Goal: Find specific fact: Find specific fact

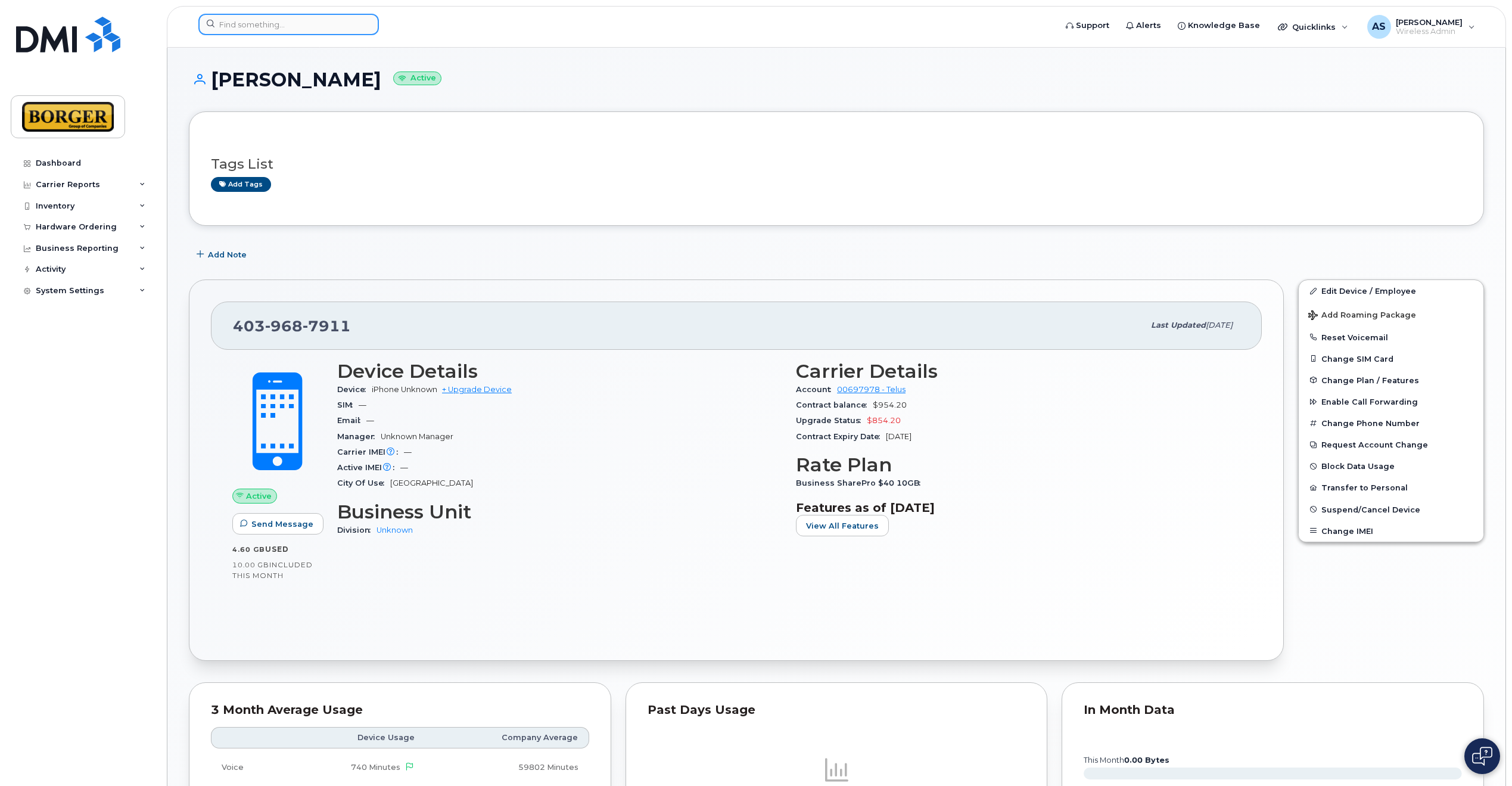
click at [283, 23] on input at bounding box center [289, 25] width 181 height 22
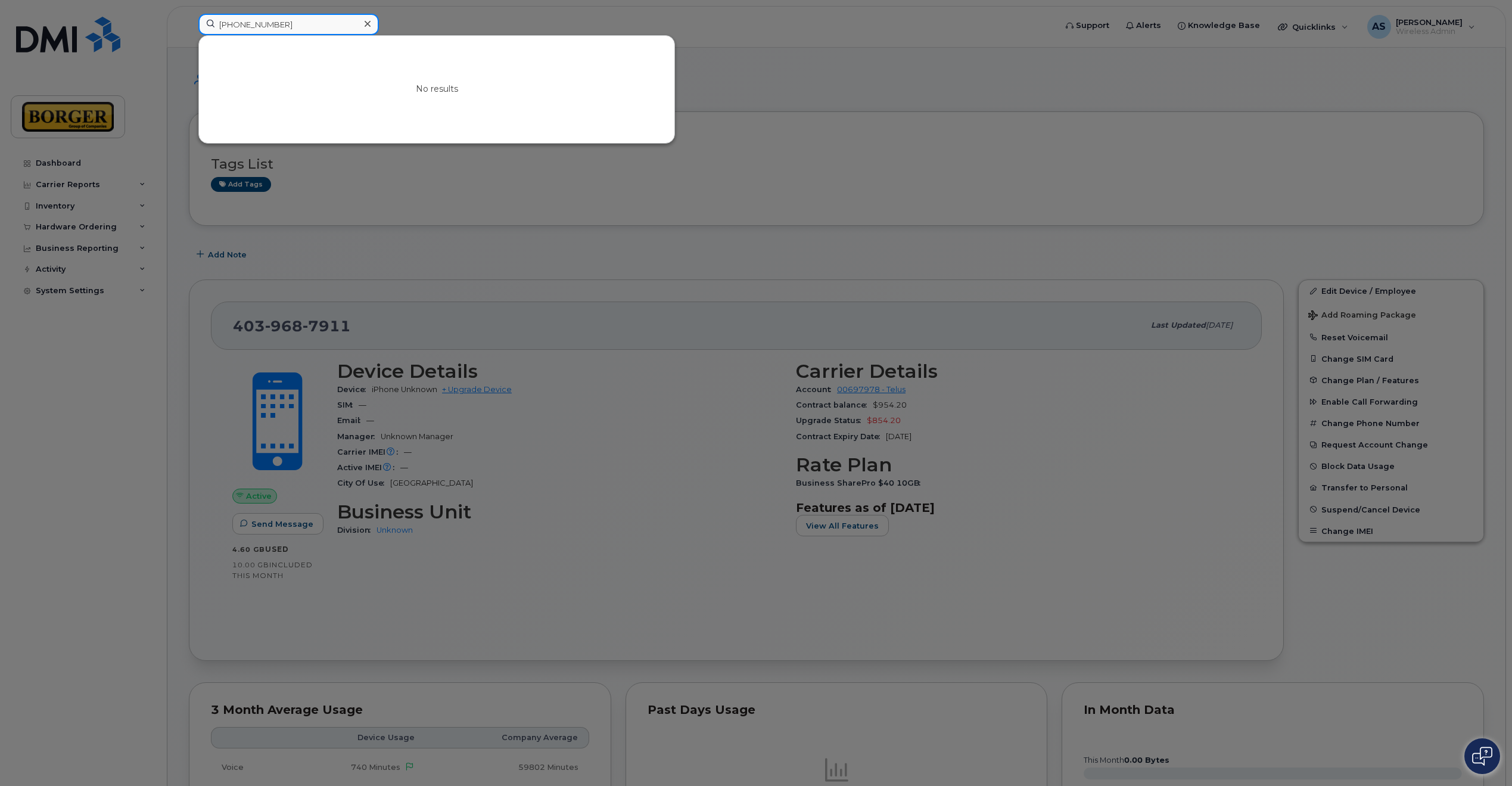
click at [230, 23] on input "389-996-4810" at bounding box center [289, 25] width 181 height 22
click at [234, 25] on input "389-996-4810" at bounding box center [289, 25] width 181 height 22
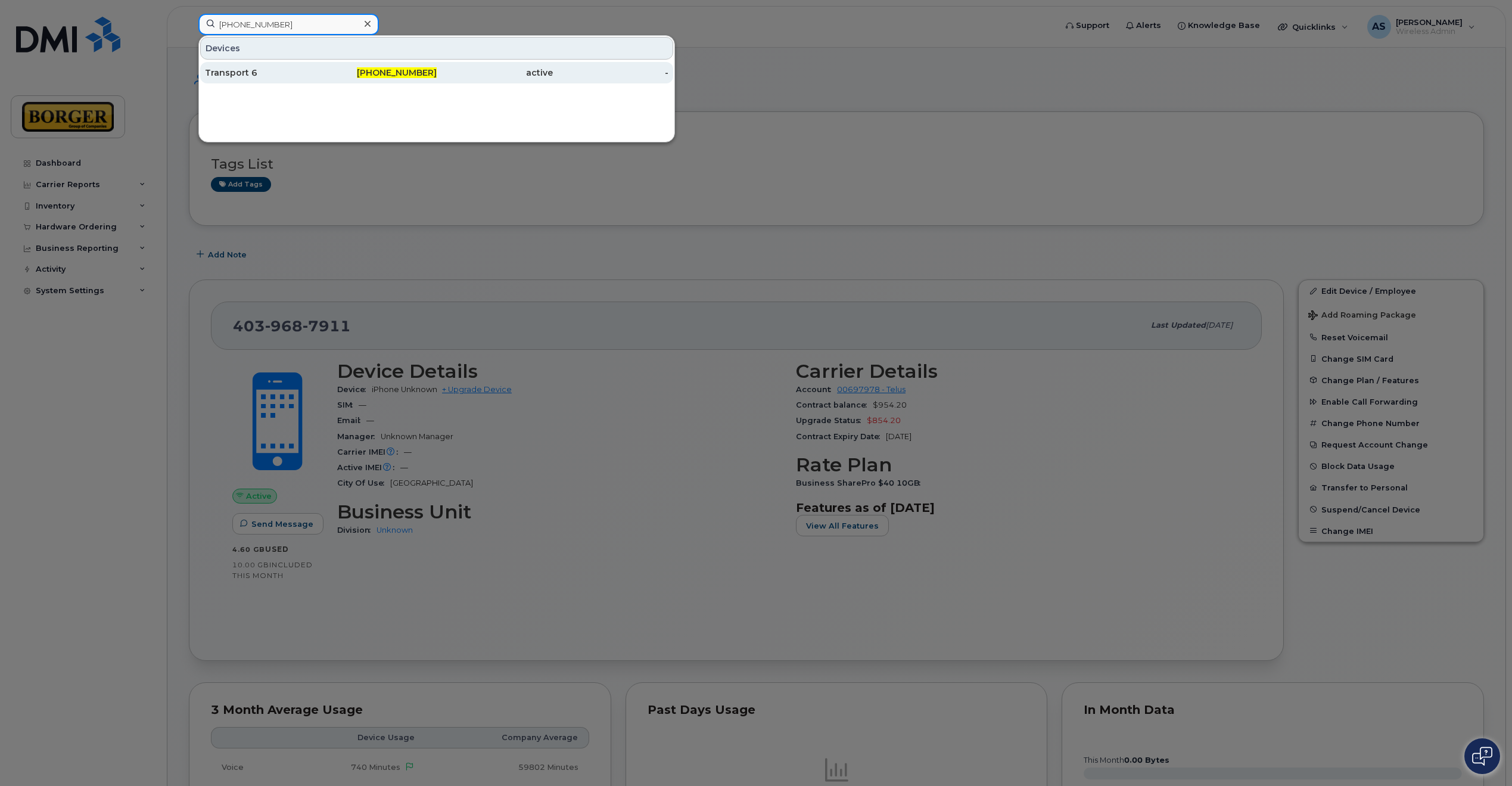
type input "368-996-4810"
click at [321, 79] on div "Transport 6" at bounding box center [379, 73] width 116 height 22
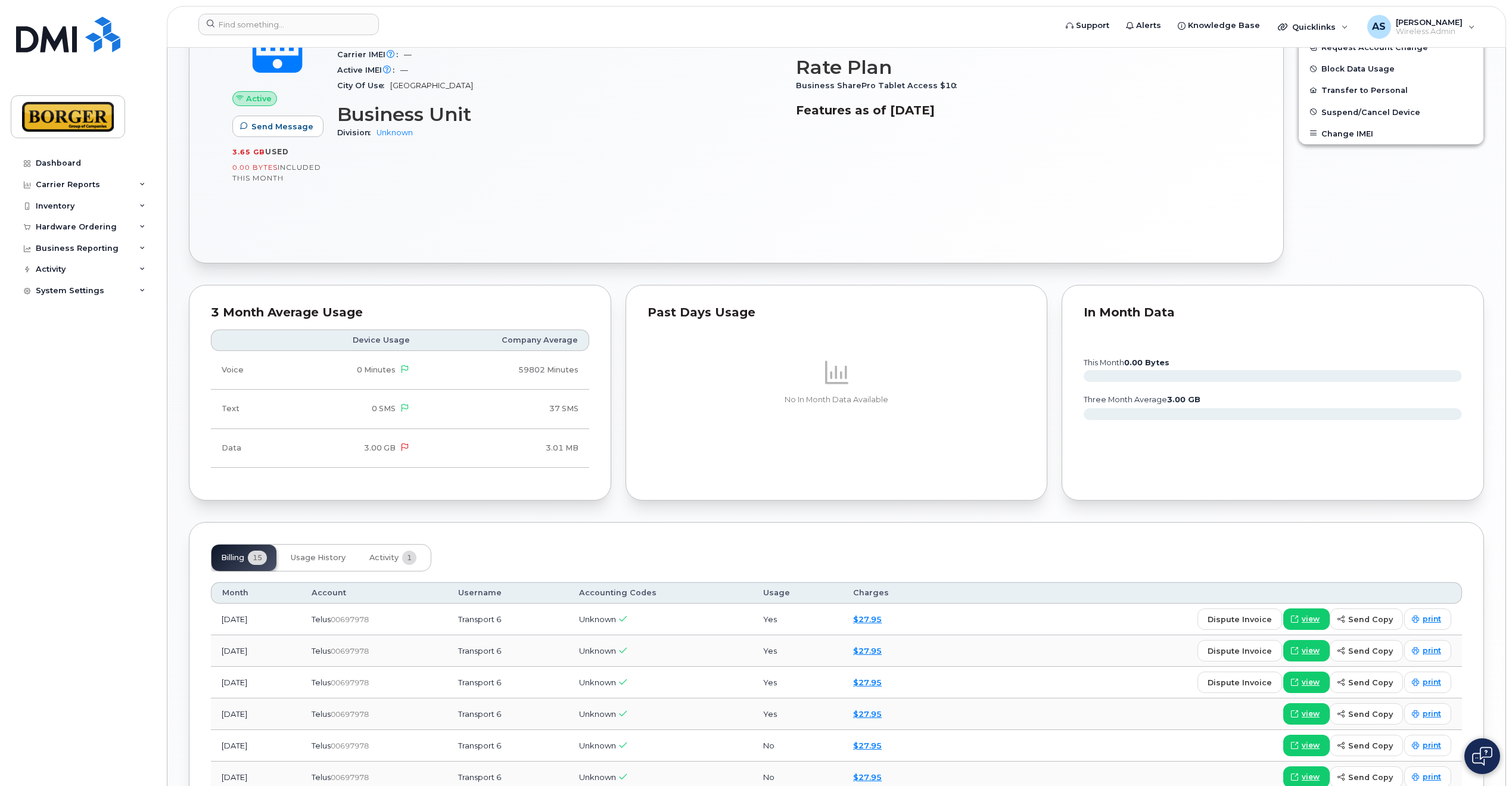
scroll to position [556, 0]
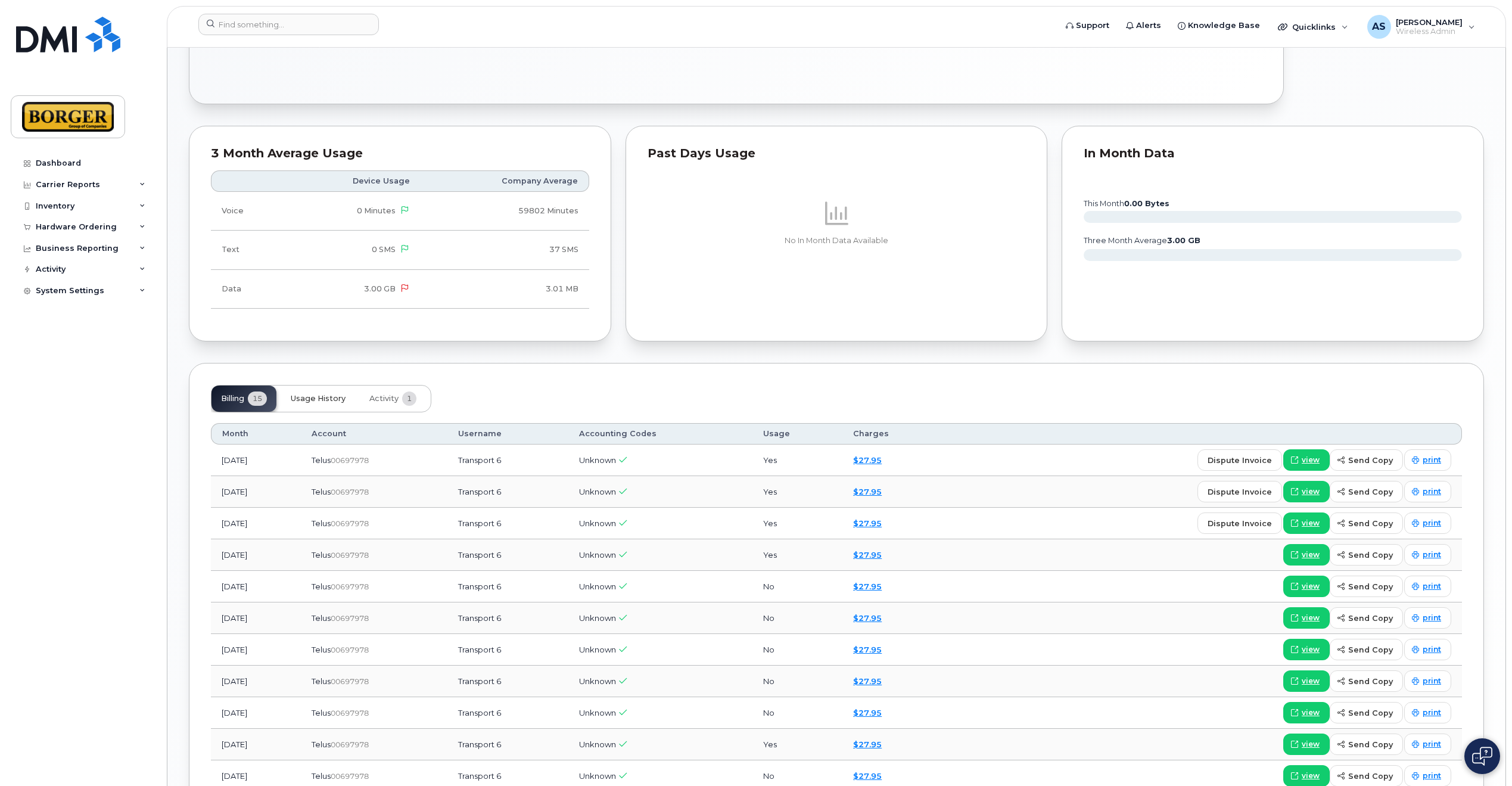
click at [300, 400] on button "Usage History" at bounding box center [317, 399] width 74 height 26
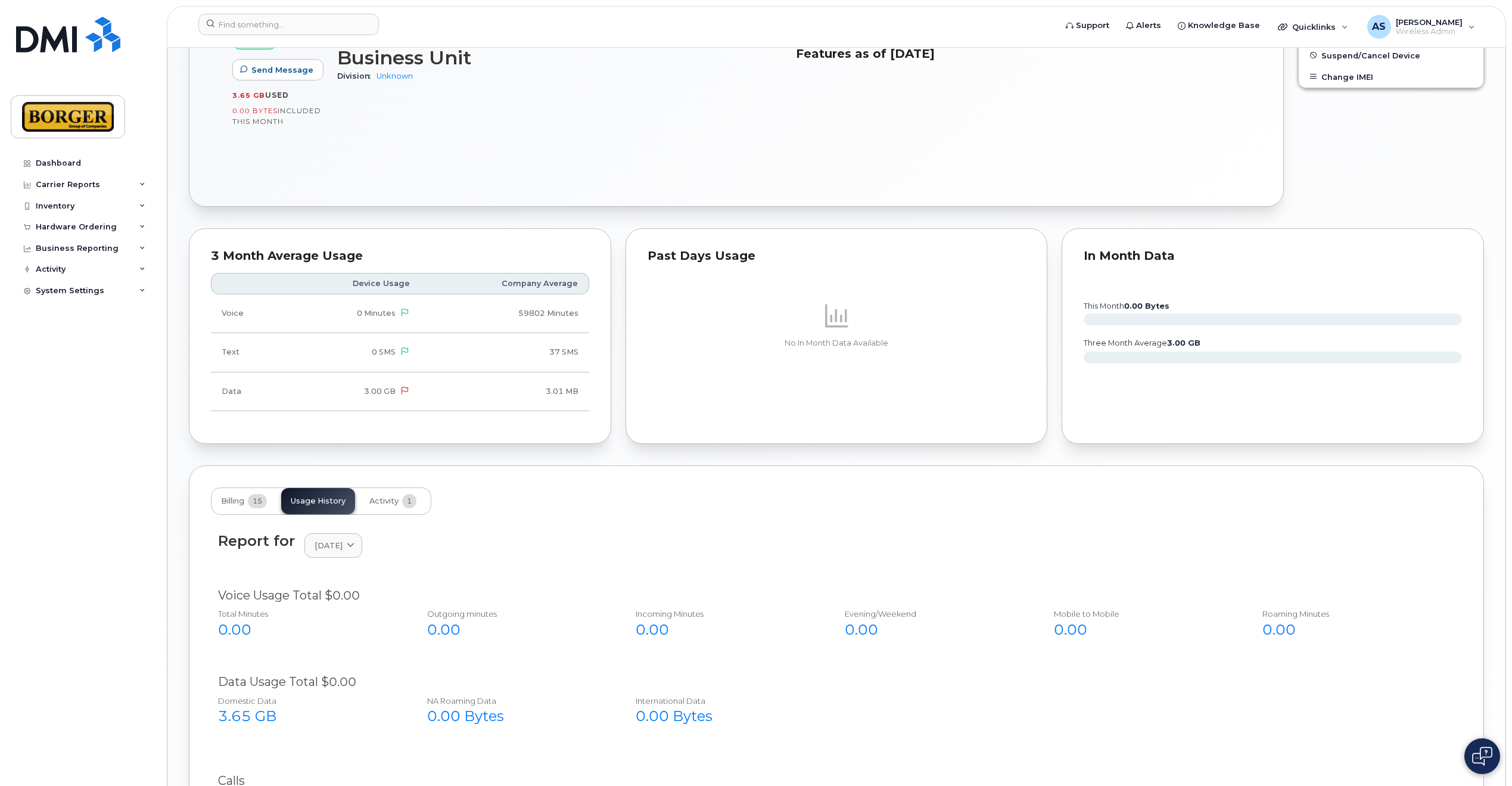
scroll to position [399, 0]
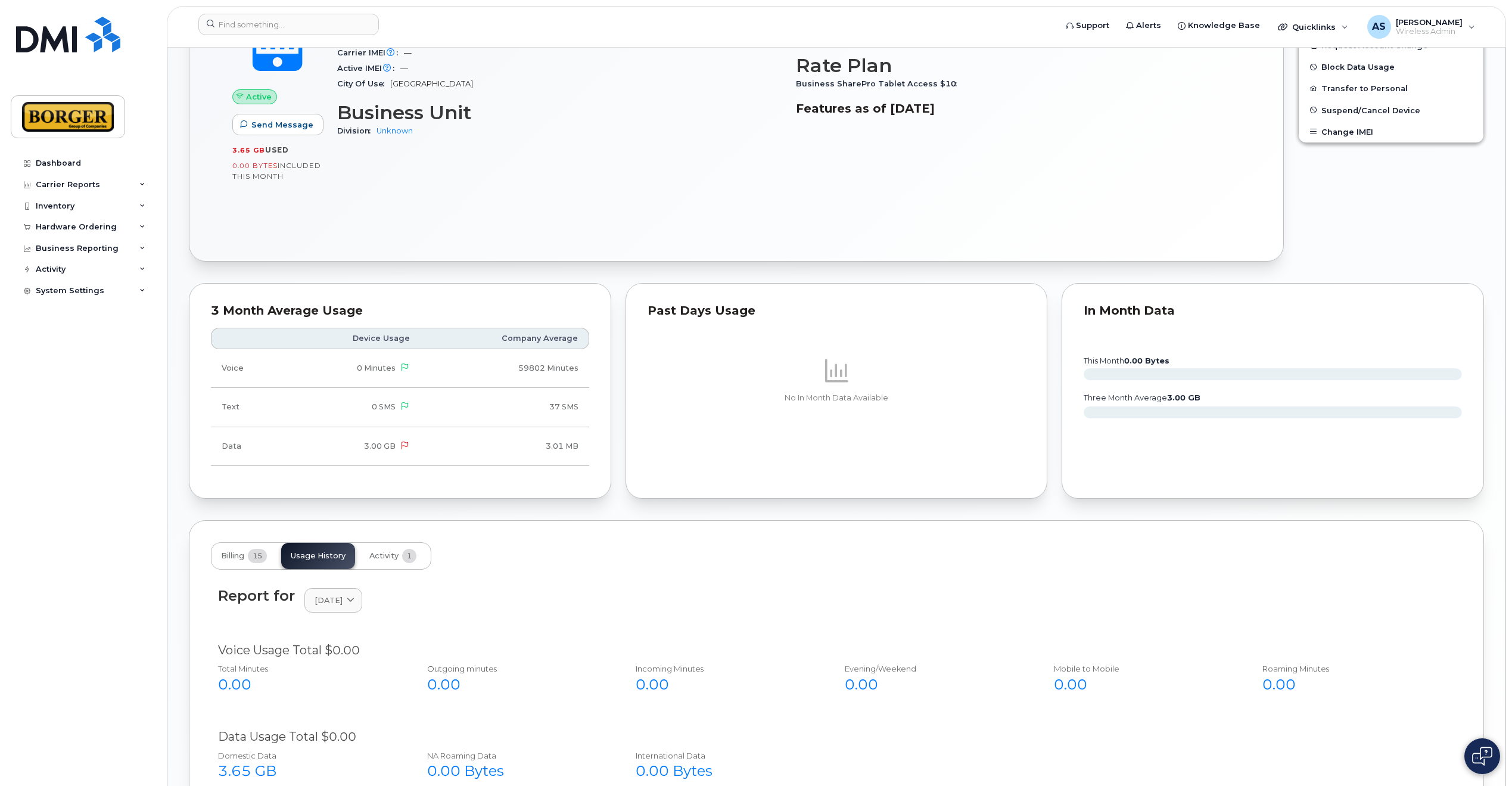
click at [776, 377] on p at bounding box center [837, 370] width 379 height 29
click at [867, 381] on p at bounding box center [837, 370] width 379 height 29
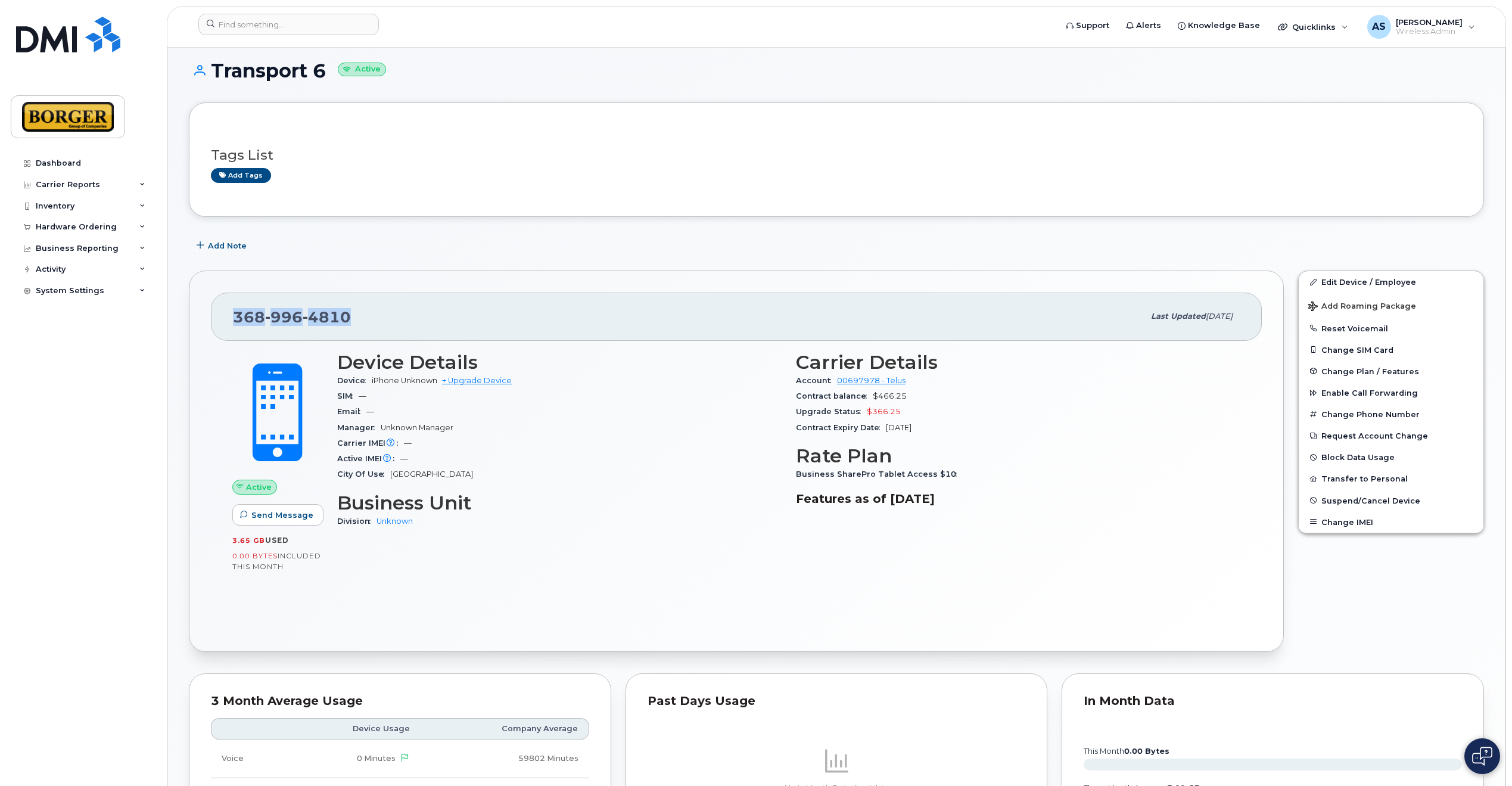
drag, startPoint x: 344, startPoint y: 318, endPoint x: 230, endPoint y: 307, distance: 114.5
click at [230, 307] on div "[PHONE_NUMBER] Last updated [DATE]" at bounding box center [736, 316] width 1050 height 47
copy span "[PHONE_NUMBER]"
